Goal: Task Accomplishment & Management: Complete application form

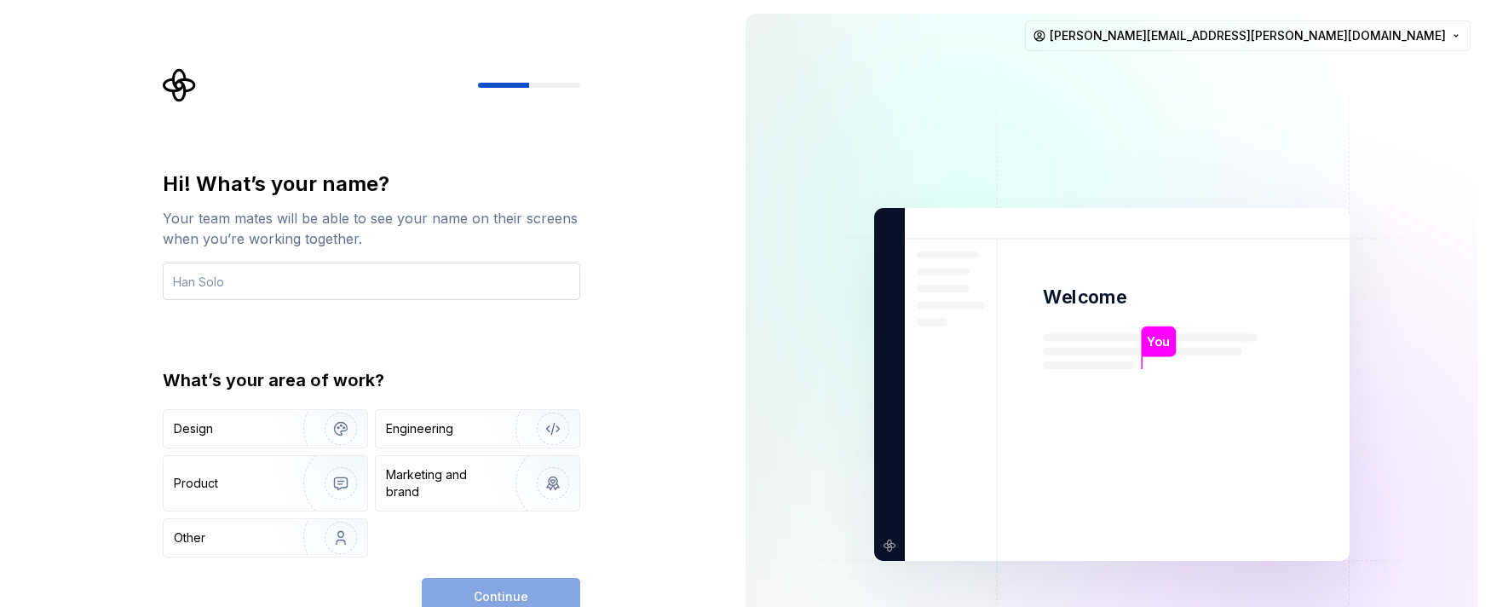
click at [379, 268] on input "text" at bounding box center [371, 280] width 417 height 37
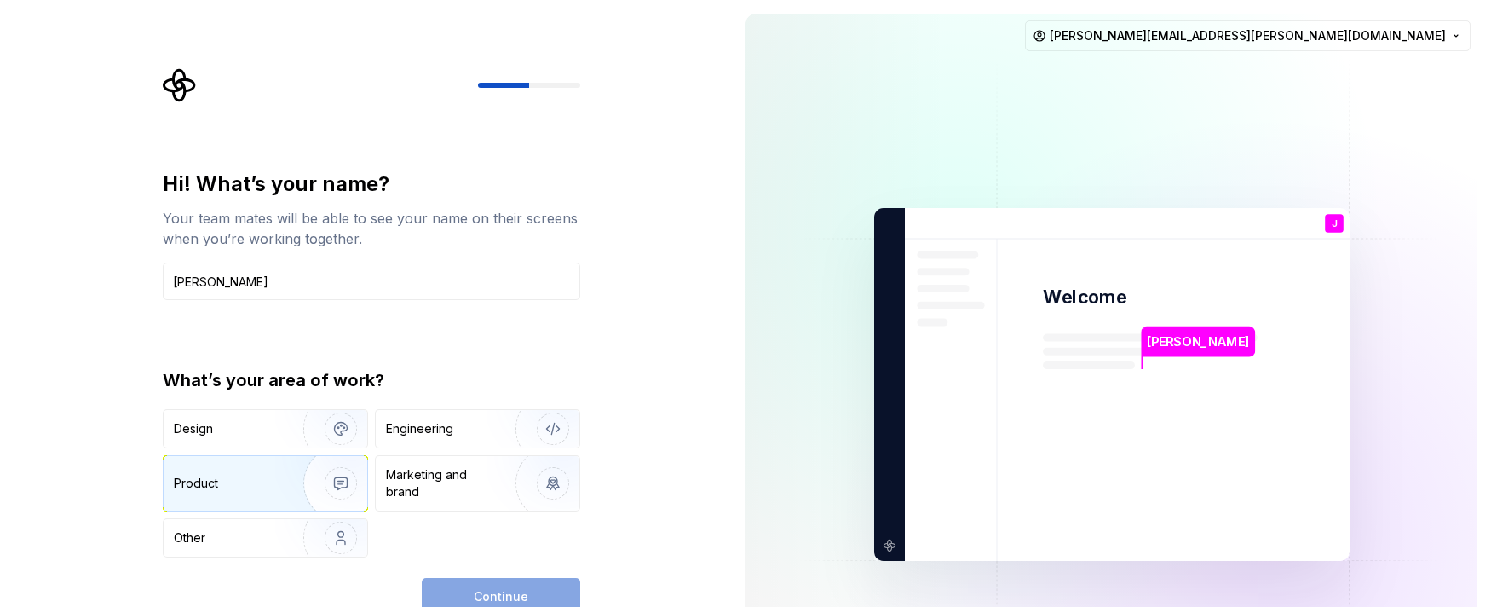
type input "[PERSON_NAME]"
click at [271, 480] on div "Product" at bounding box center [230, 483] width 112 height 17
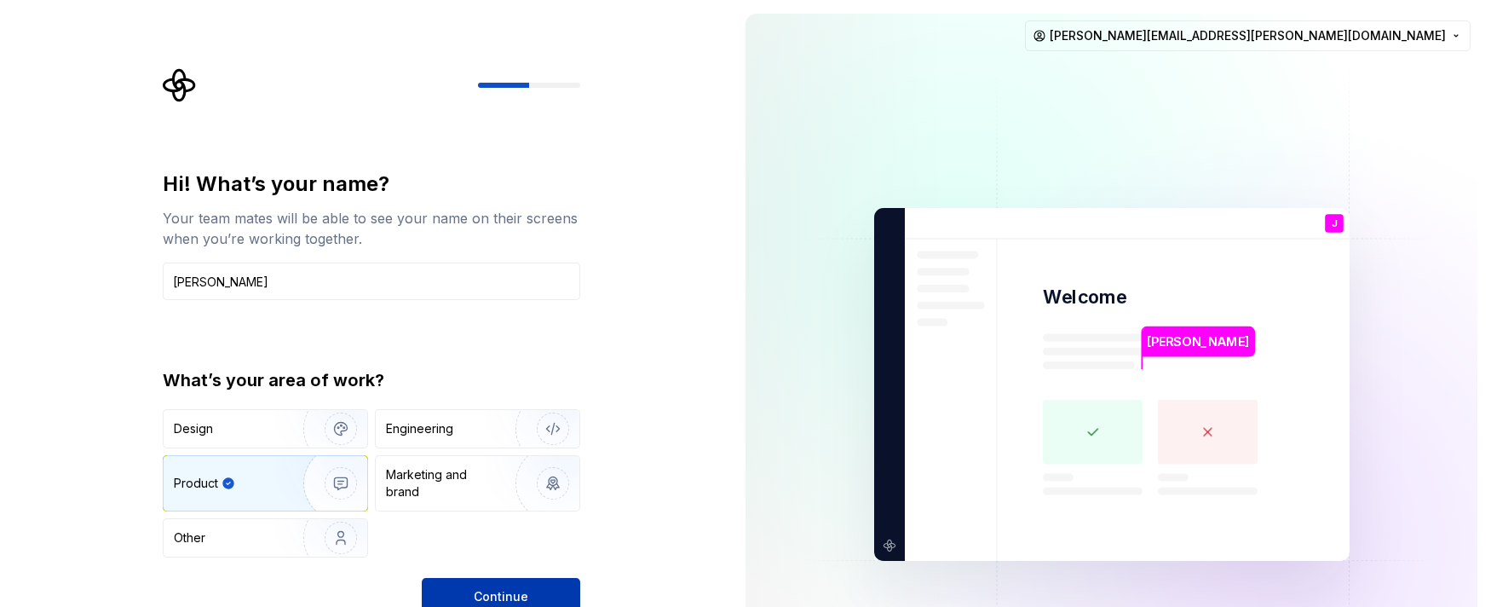
click at [485, 601] on span "Continue" at bounding box center [501, 596] width 55 height 17
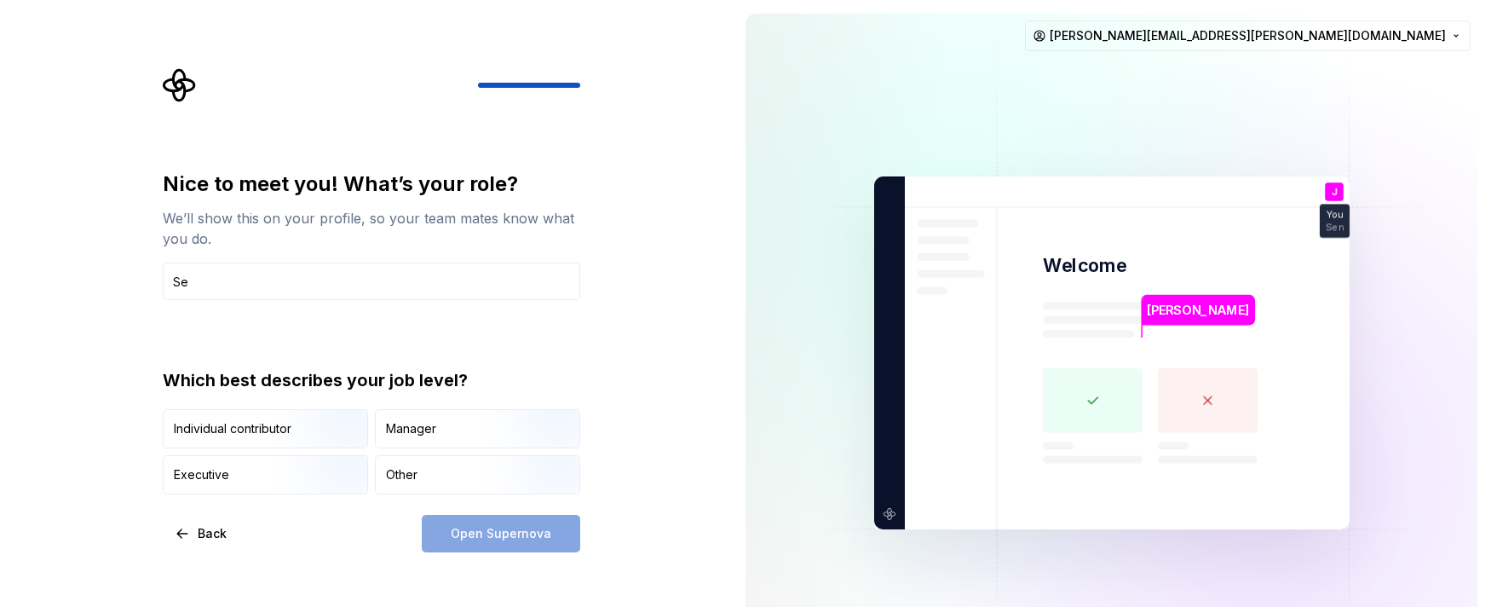
type input "S"
click at [590, 379] on div "Nice to meet you! What’s your role? We’ll show this on your profile, so your te…" at bounding box center [376, 310] width 448 height 484
click at [512, 290] on input "Strategy" at bounding box center [371, 280] width 417 height 37
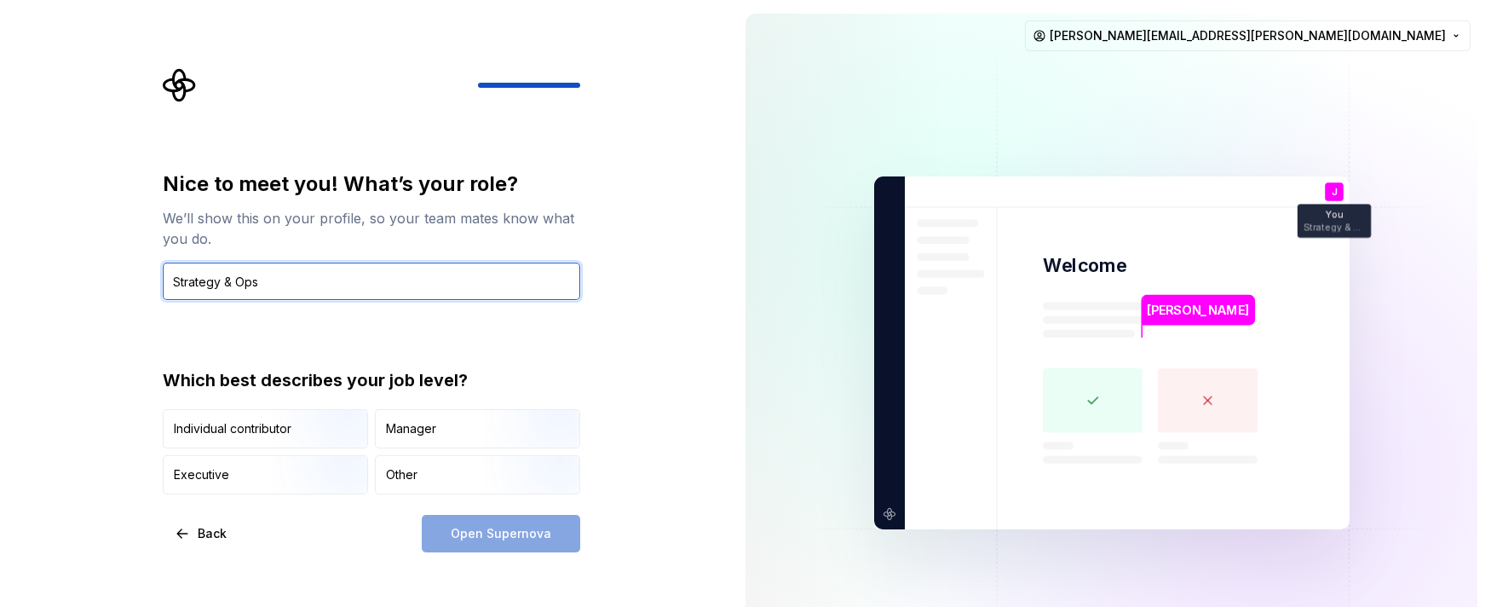
type input "Strategy & Ops"
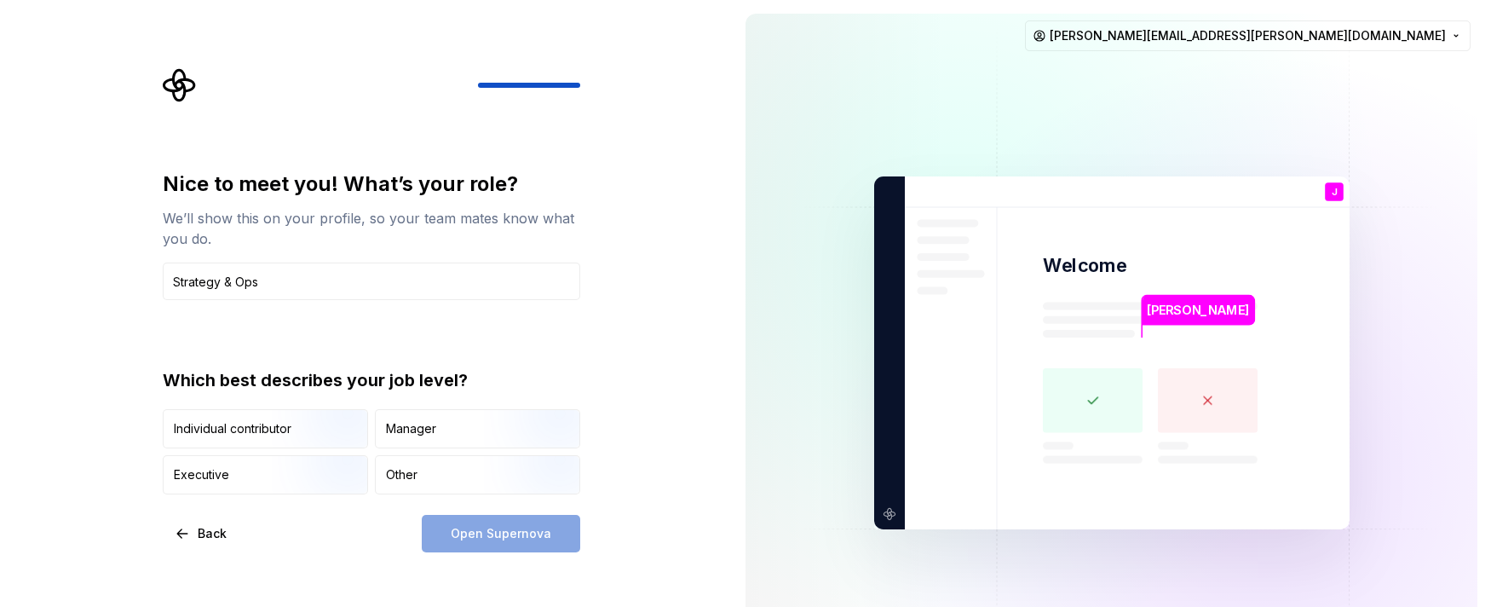
click at [345, 555] on div "Nice to meet you! What’s your role? We’ll show this on your profile, so your te…" at bounding box center [366, 352] width 732 height 705
click at [325, 423] on img "button" at bounding box center [326, 450] width 109 height 114
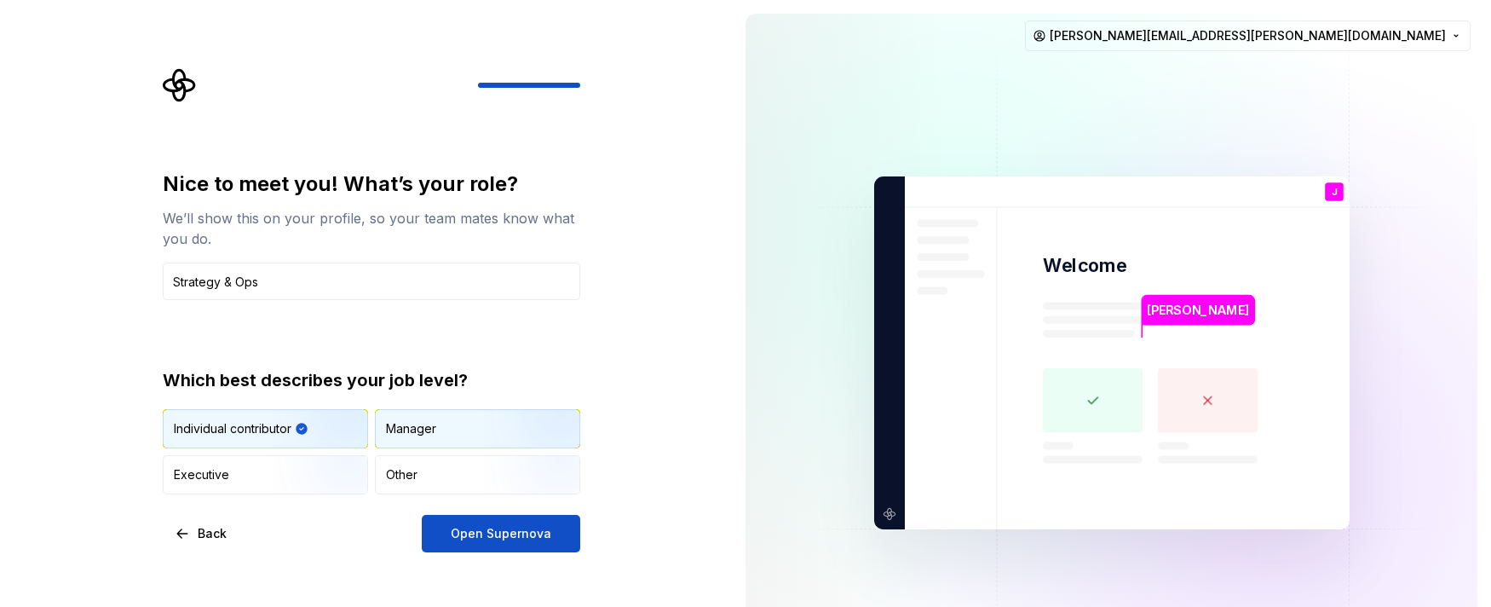
click at [458, 424] on div "Manager" at bounding box center [478, 428] width 204 height 37
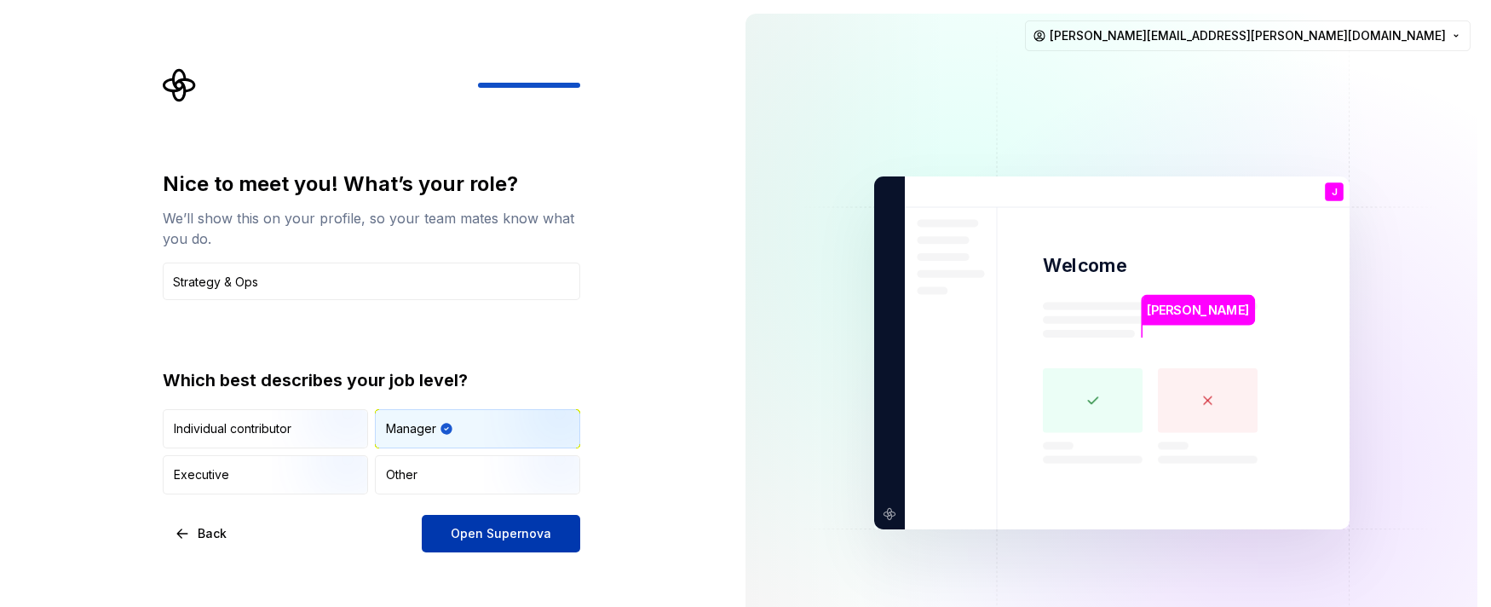
click at [501, 534] on span "Open Supernova" at bounding box center [501, 533] width 101 height 17
